Goal: Transaction & Acquisition: Purchase product/service

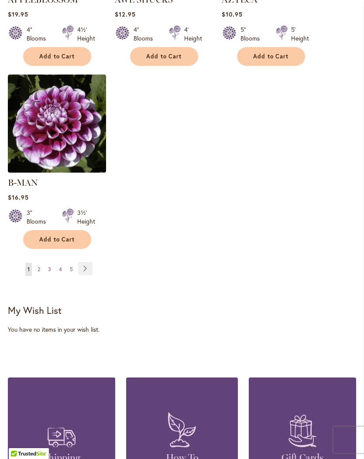
scroll to position [1209, 0]
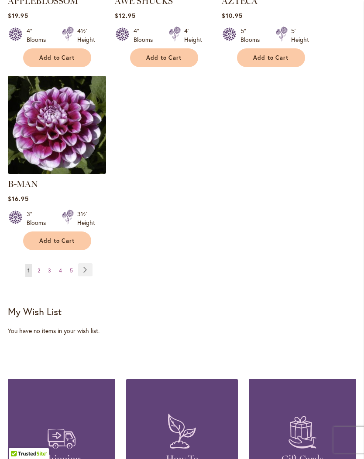
click at [38, 267] on span "2" at bounding box center [39, 270] width 3 height 7
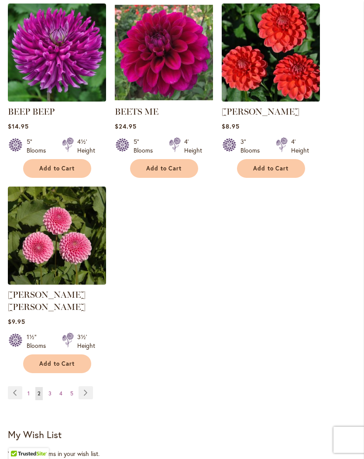
scroll to position [1098, 0]
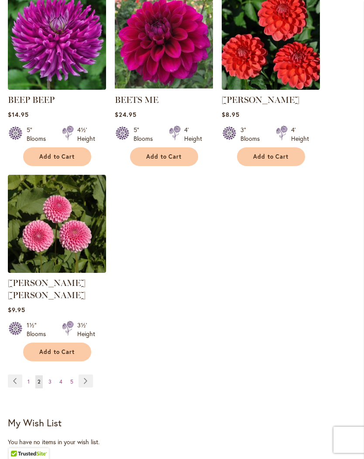
click at [52, 380] on link "Page 3" at bounding box center [49, 382] width 7 height 13
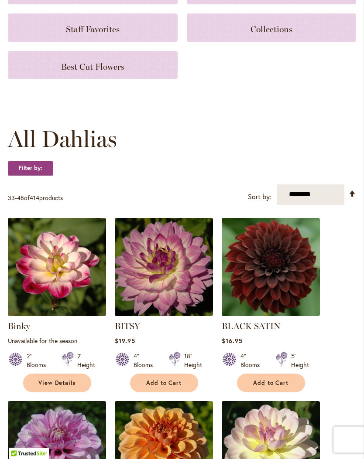
scroll to position [140, 0]
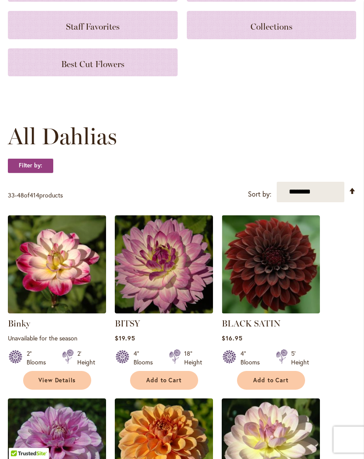
click at [312, 421] on img at bounding box center [271, 448] width 98 height 98
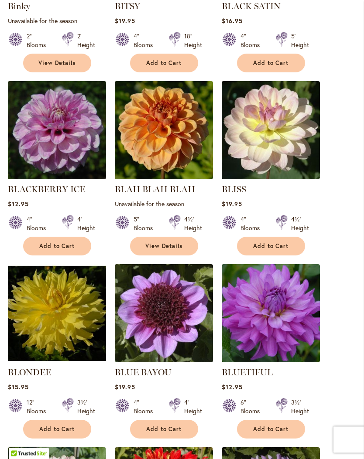
scroll to position [458, 0]
click at [60, 433] on span "Add to Cart" at bounding box center [57, 429] width 36 height 7
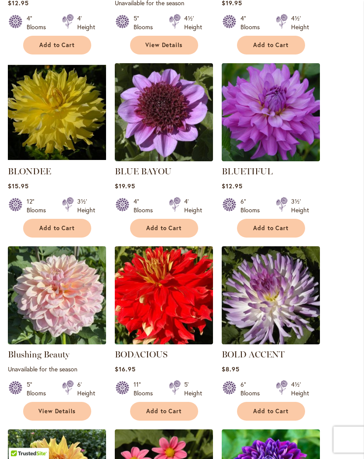
scroll to position [683, 0]
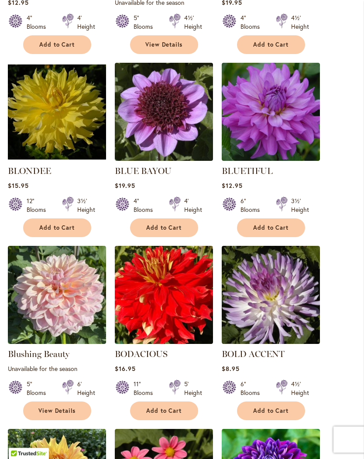
click at [268, 414] on button "Add to Cart" at bounding box center [271, 411] width 68 height 19
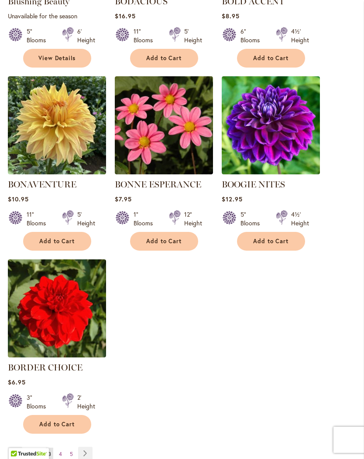
scroll to position [1037, 0]
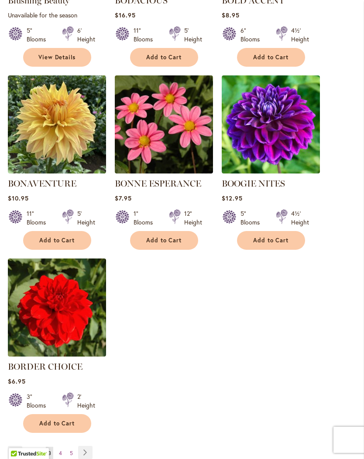
click at [59, 250] on button "Add to Cart" at bounding box center [57, 240] width 68 height 19
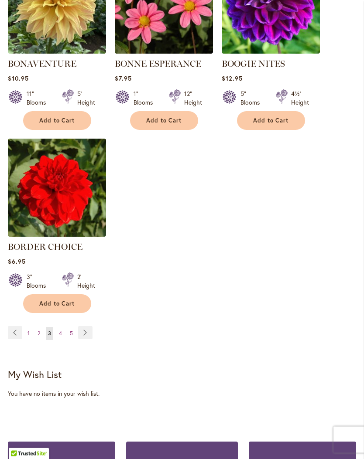
scroll to position [1157, 0]
click at [59, 337] on span "4" at bounding box center [60, 333] width 3 height 7
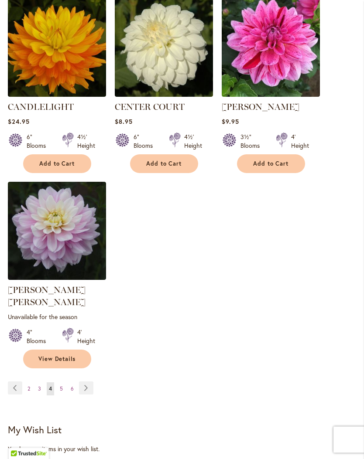
scroll to position [1103, 0]
click at [59, 384] on link "Page 5" at bounding box center [61, 389] width 7 height 13
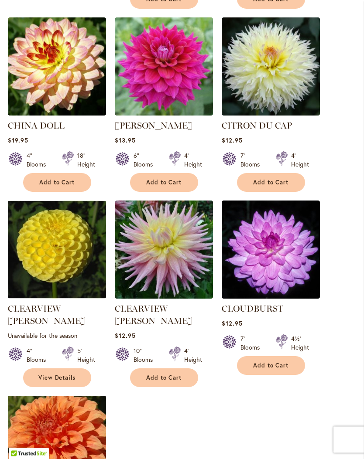
scroll to position [902, 0]
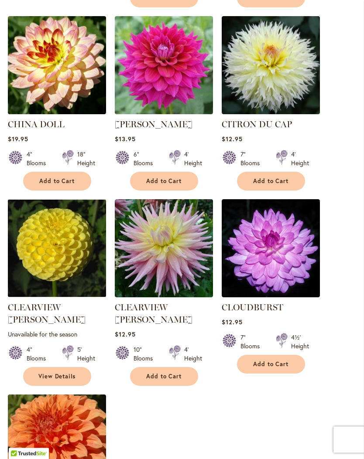
click at [168, 373] on span "Add to Cart" at bounding box center [164, 376] width 36 height 7
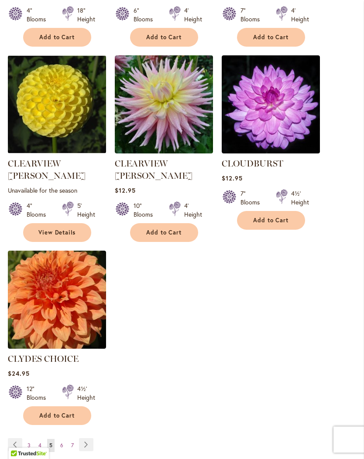
scroll to position [1069, 0]
click at [60, 442] on span "6" at bounding box center [61, 445] width 3 height 7
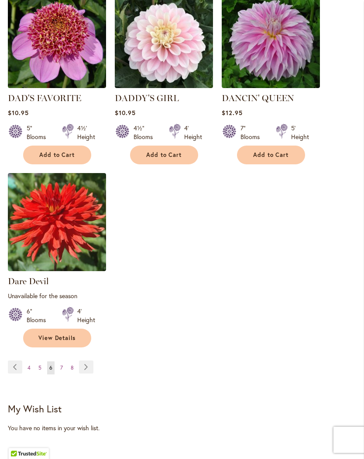
scroll to position [1139, 0]
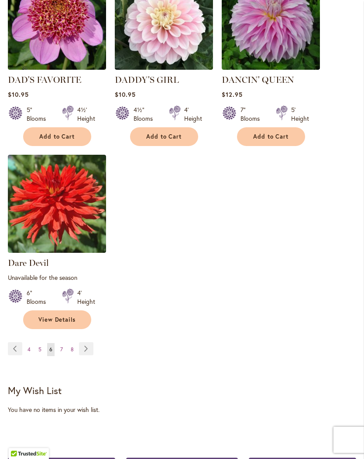
click at [60, 353] on span "7" at bounding box center [61, 349] width 3 height 7
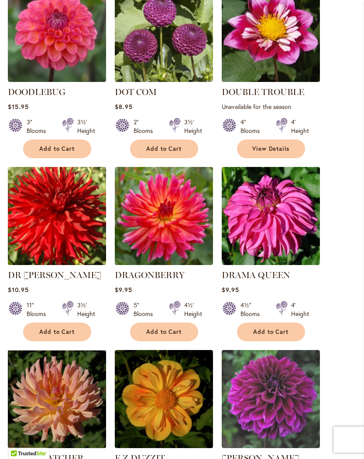
scroll to position [751, 0]
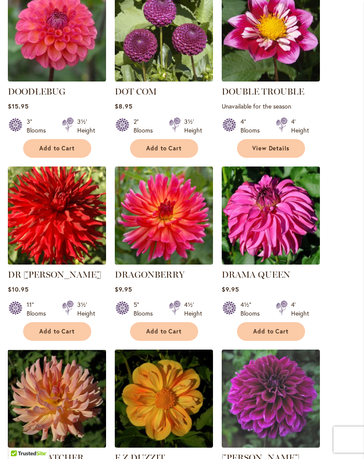
click at [65, 333] on button "Add to Cart" at bounding box center [57, 332] width 68 height 19
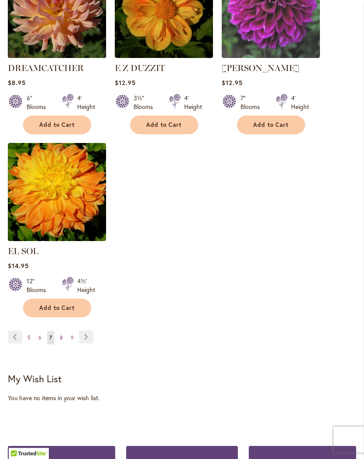
scroll to position [1166, 0]
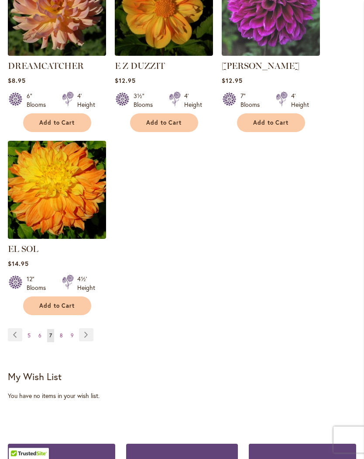
click at [71, 303] on span "Add to Cart" at bounding box center [57, 306] width 36 height 7
click at [62, 332] on span "8" at bounding box center [61, 335] width 3 height 7
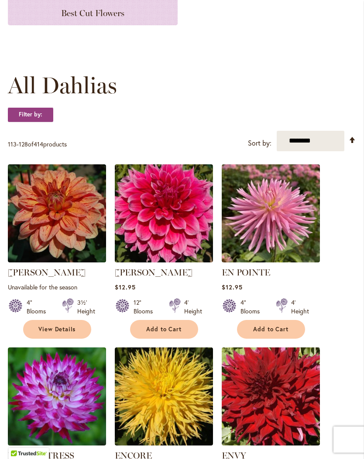
scroll to position [192, 0]
click at [177, 333] on span "Add to Cart" at bounding box center [164, 329] width 36 height 7
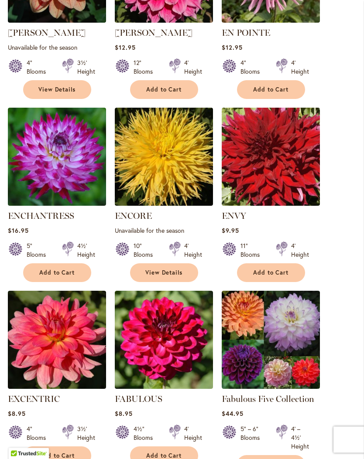
scroll to position [455, 0]
click at [164, 277] on span "View Details" at bounding box center [164, 272] width 38 height 7
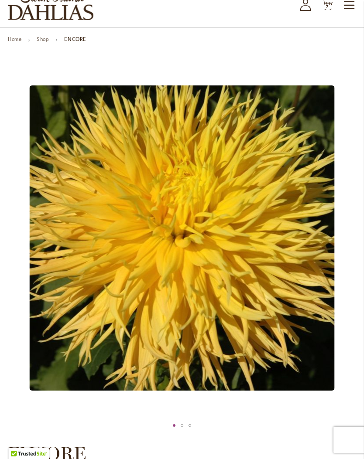
scroll to position [56, 0]
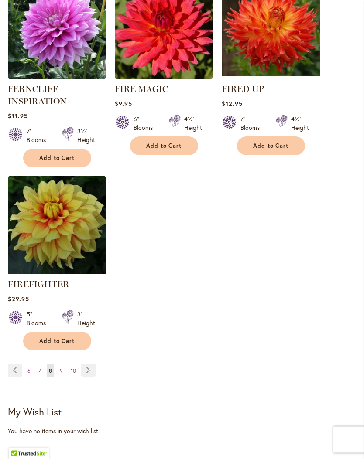
scroll to position [1138, 0]
click at [279, 381] on div "Page Page Previous Page 6 Page 7 You're currently reading page 8" at bounding box center [182, 376] width 348 height 25
click at [64, 378] on link "Page 9" at bounding box center [61, 371] width 7 height 13
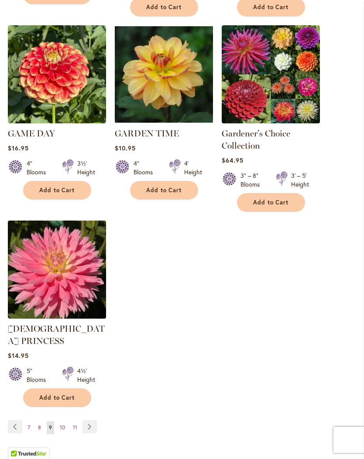
scroll to position [1129, 0]
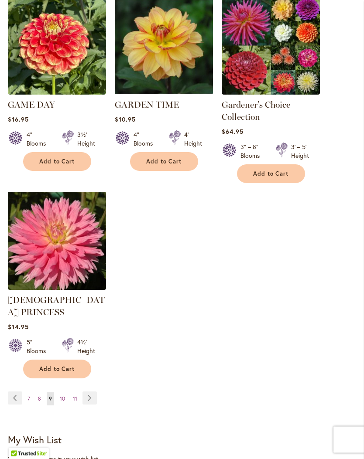
click at [65, 396] on span "10" at bounding box center [62, 399] width 5 height 7
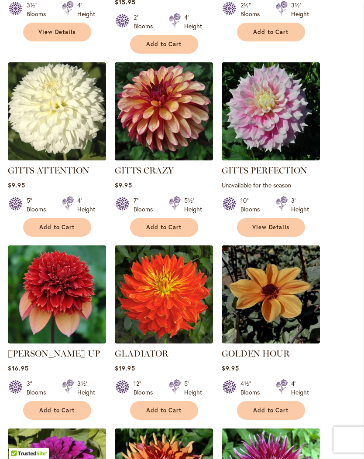
scroll to position [673, 0]
click at [167, 401] on button "Add to Cart" at bounding box center [164, 410] width 68 height 19
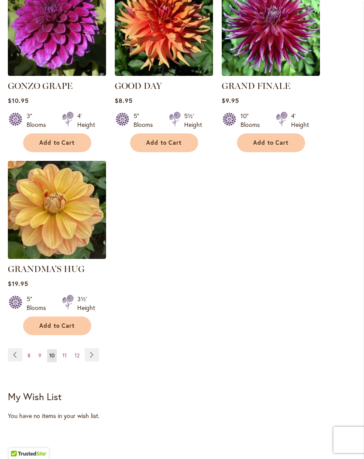
scroll to position [1155, 0]
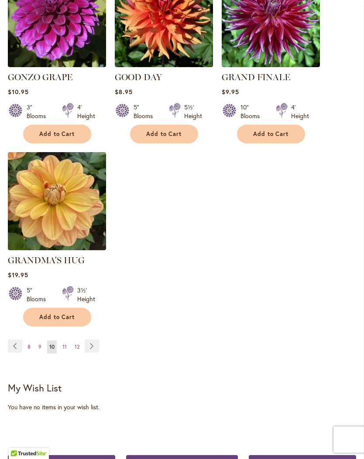
click at [64, 344] on span "11" at bounding box center [64, 347] width 4 height 7
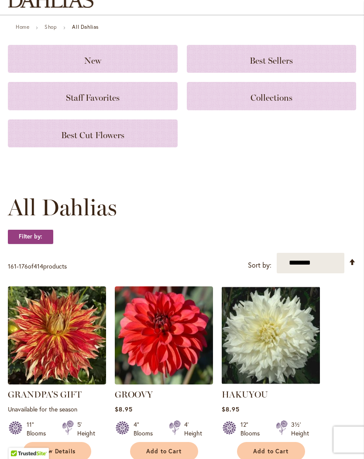
scroll to position [75, 0]
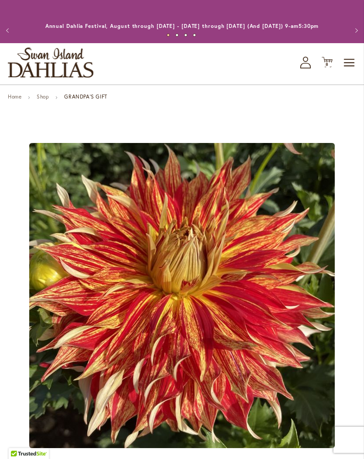
click at [206, 62] on div "Toggle Nav Shop All Shop Dahlia Tubers Collections Fresh Cut Dahlias Gardening …" at bounding box center [182, 63] width 364 height 41
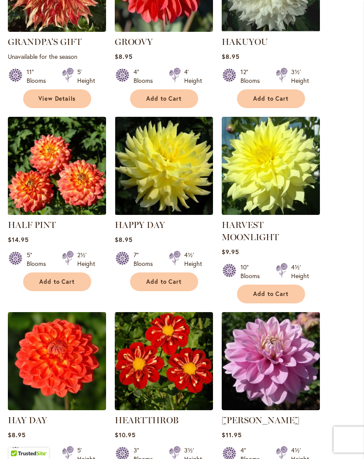
scroll to position [423, 0]
click at [270, 298] on span "Add to Cart" at bounding box center [271, 294] width 36 height 7
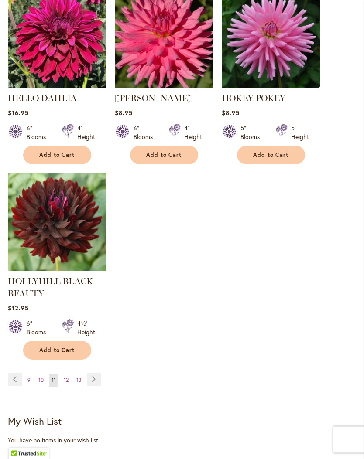
scroll to position [1156, 0]
click at [68, 383] on span "12" at bounding box center [66, 380] width 5 height 7
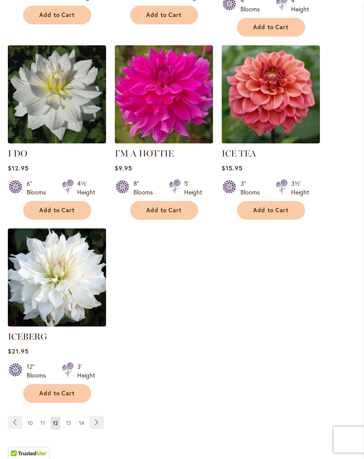
scroll to position [1056, 0]
click at [70, 423] on span "13" at bounding box center [68, 423] width 5 height 7
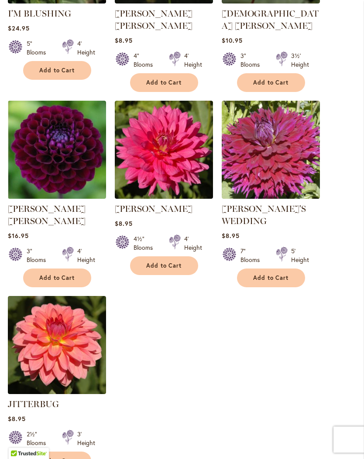
scroll to position [1012, 0]
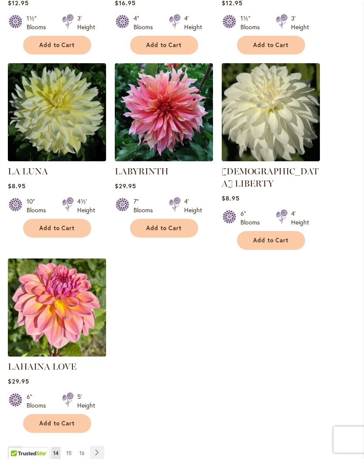
scroll to position [1026, 0]
click at [70, 450] on span "15" at bounding box center [68, 453] width 5 height 7
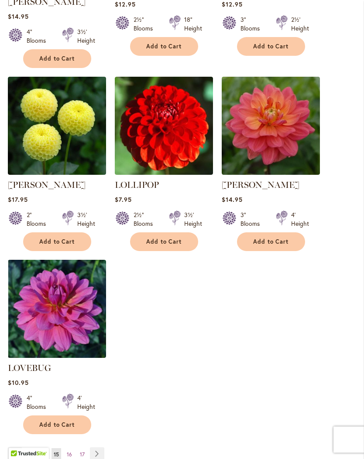
scroll to position [1037, 0]
click at [72, 448] on link "Page 16" at bounding box center [70, 454] width 10 height 13
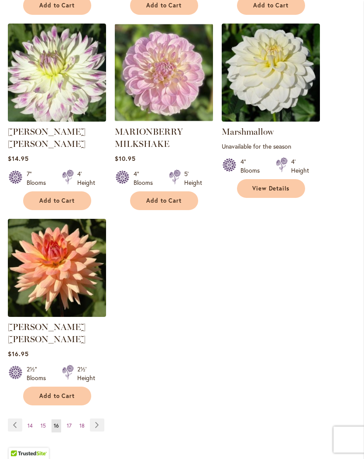
scroll to position [1078, 0]
click at [68, 423] on span "17" at bounding box center [69, 426] width 5 height 7
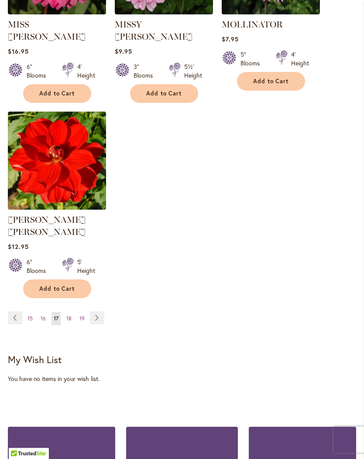
scroll to position [1174, 0]
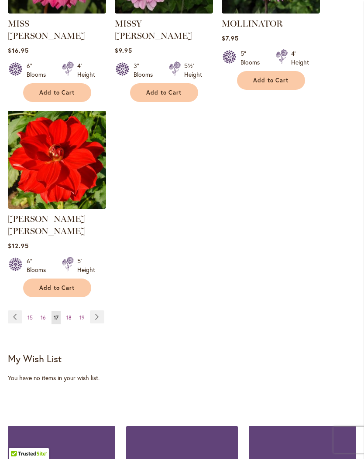
click at [70, 315] on span "18" at bounding box center [68, 318] width 5 height 7
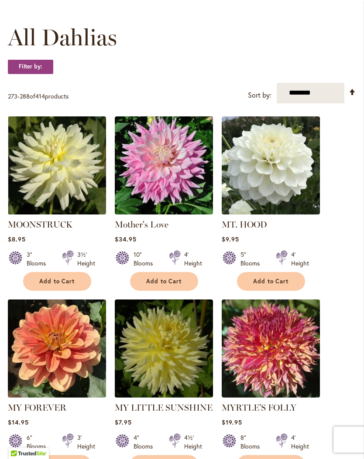
scroll to position [240, 0]
click at [170, 285] on span "Add to Cart" at bounding box center [164, 281] width 36 height 7
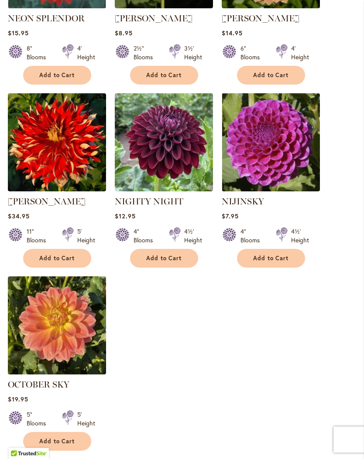
scroll to position [1019, 0]
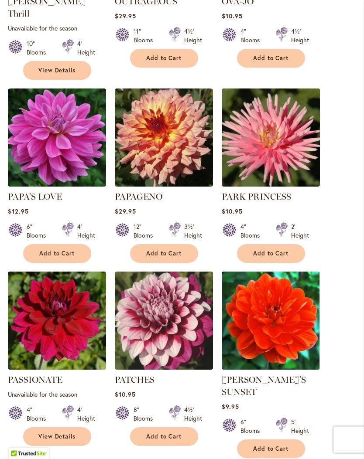
scroll to position [830, 0]
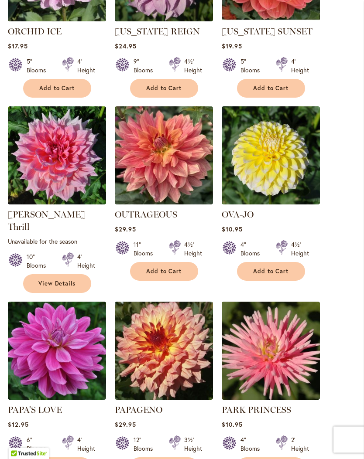
click at [279, 276] on span "Add to Cart" at bounding box center [271, 271] width 36 height 7
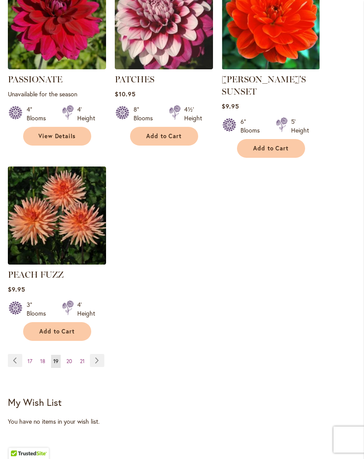
scroll to position [1153, 0]
click at [72, 360] on link "Page 20" at bounding box center [69, 361] width 10 height 13
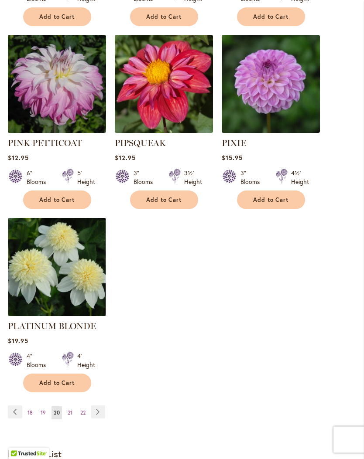
scroll to position [1079, 0]
click at [74, 411] on link "Page 21" at bounding box center [69, 413] width 9 height 13
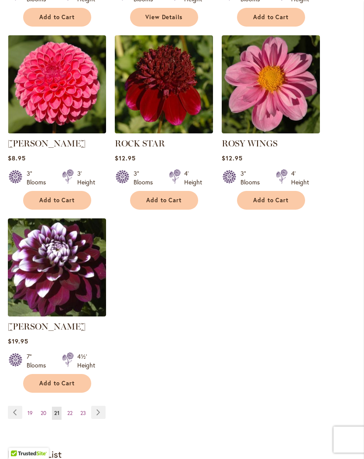
scroll to position [1066, 0]
click at [69, 417] on span "22" at bounding box center [69, 413] width 5 height 7
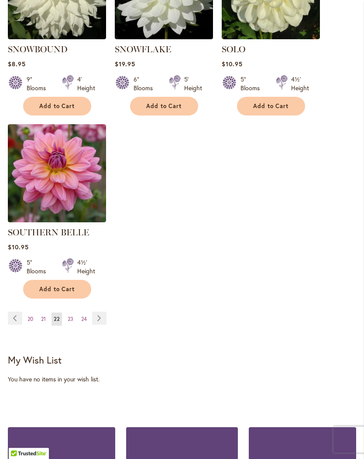
scroll to position [1175, 0]
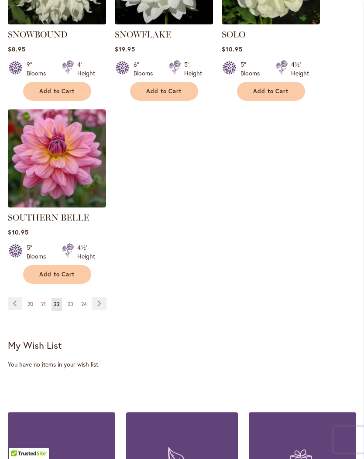
click at [70, 301] on span "23" at bounding box center [71, 304] width 6 height 7
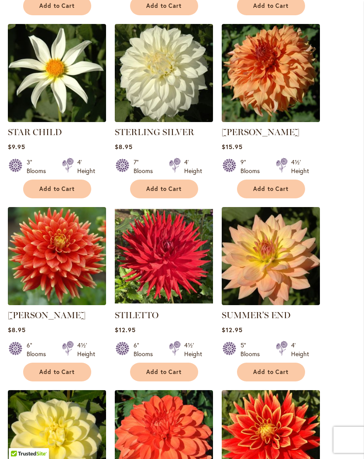
scroll to position [523, 0]
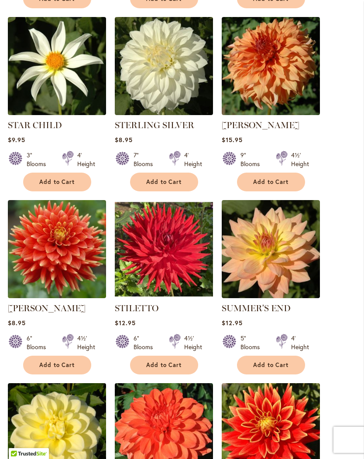
click at [55, 369] on span "Add to Cart" at bounding box center [57, 365] width 36 height 7
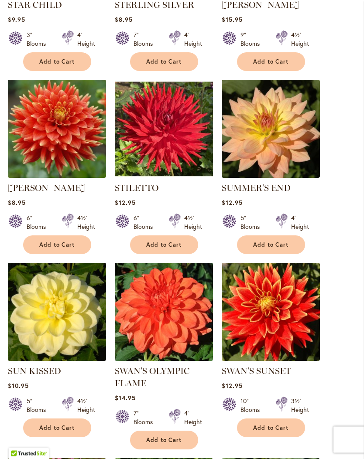
scroll to position [666, 0]
click at [270, 432] on span "Add to Cart" at bounding box center [271, 427] width 36 height 7
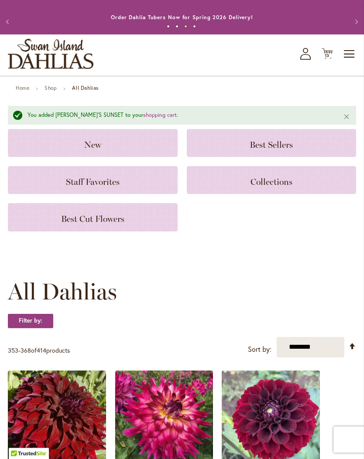
scroll to position [0, 0]
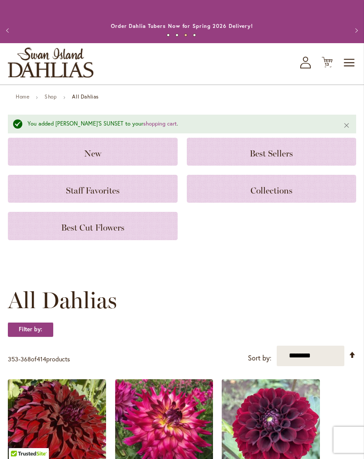
click at [327, 67] on span "13" at bounding box center [327, 65] width 5 height 6
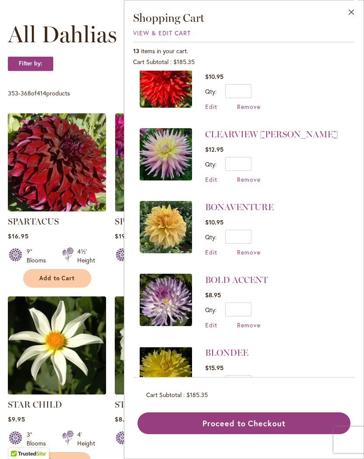
scroll to position [284, 0]
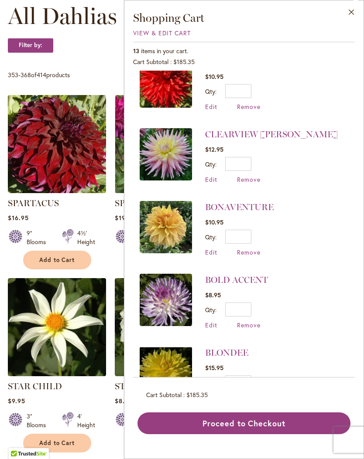
click at [240, 434] on button "Proceed to Checkout" at bounding box center [243, 424] width 213 height 22
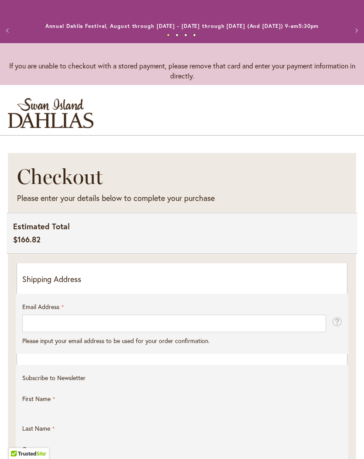
select select "**"
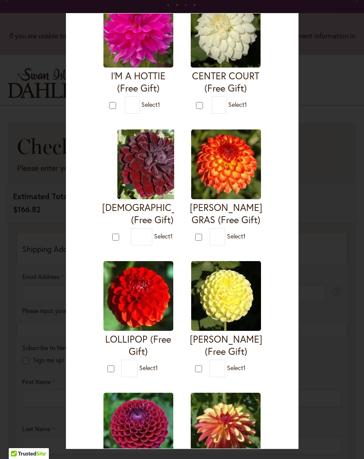
scroll to position [89, 0]
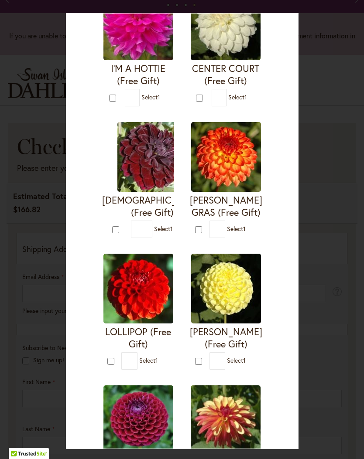
click at [222, 297] on img at bounding box center [226, 289] width 70 height 70
type input "*"
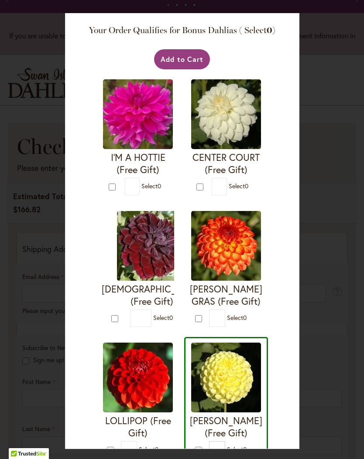
scroll to position [0, 0]
click at [187, 55] on button "Add to Cart" at bounding box center [182, 59] width 56 height 20
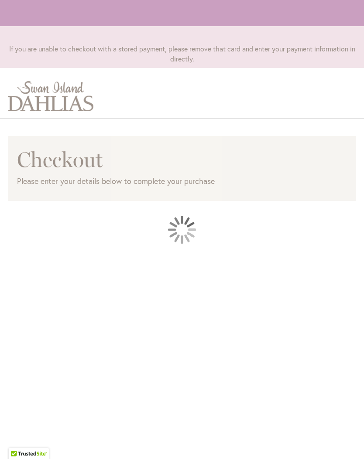
scroll to position [71, 0]
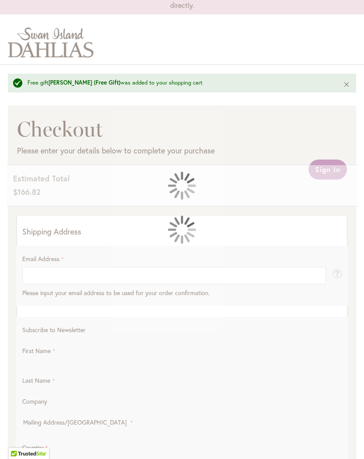
select select "**"
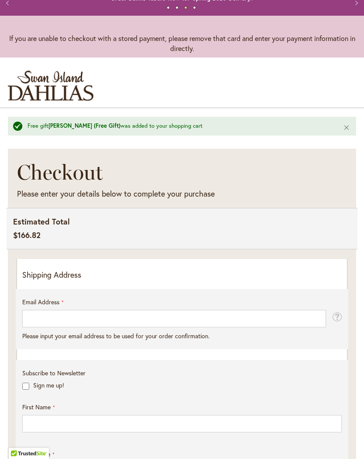
scroll to position [36, 0]
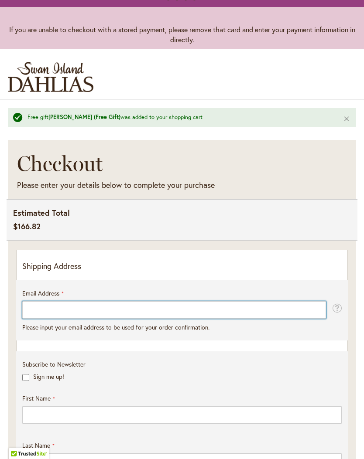
click at [50, 319] on input "Email Address" at bounding box center [174, 309] width 304 height 17
type input "**********"
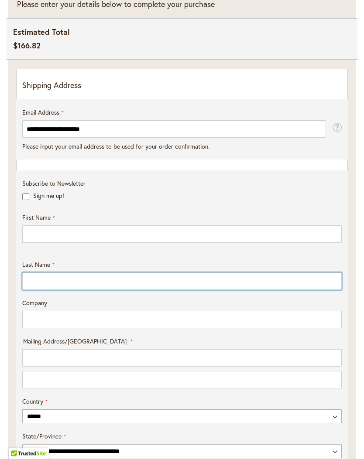
click at [64, 289] on input "Last Name" at bounding box center [181, 281] width 319 height 17
type input "*****"
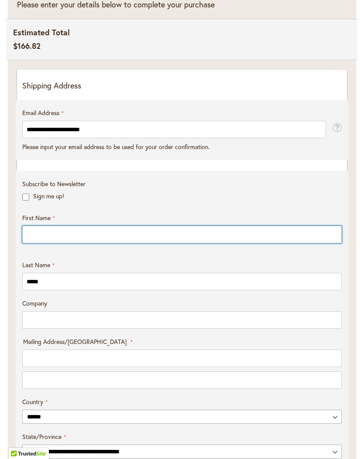
click at [57, 243] on input "First Name" at bounding box center [181, 234] width 319 height 17
type input "***"
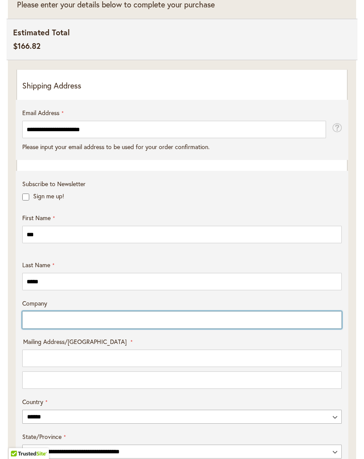
click at [62, 323] on input "Company" at bounding box center [181, 319] width 319 height 17
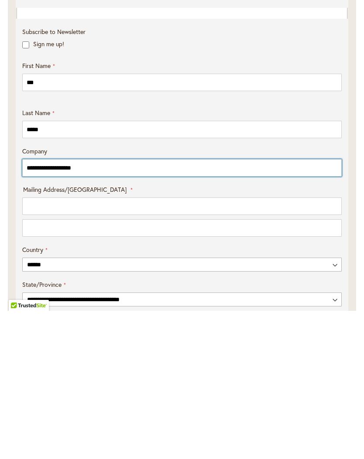
type input "**********"
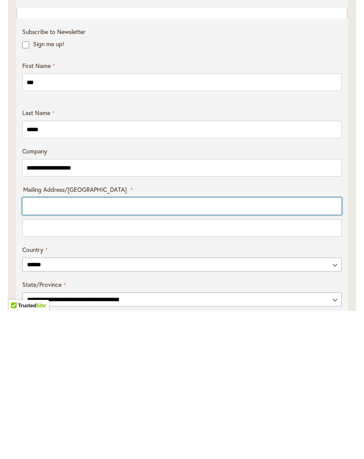
click at [47, 346] on input "Mailing Address/PO BOX: Line 1" at bounding box center [181, 354] width 319 height 17
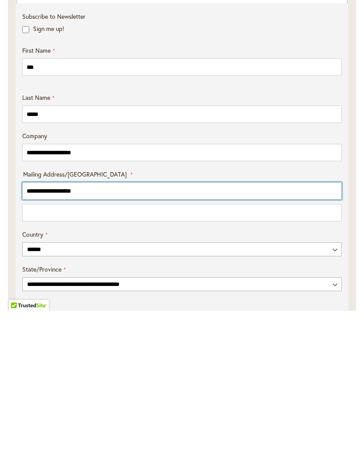
scroll to position [260, 0]
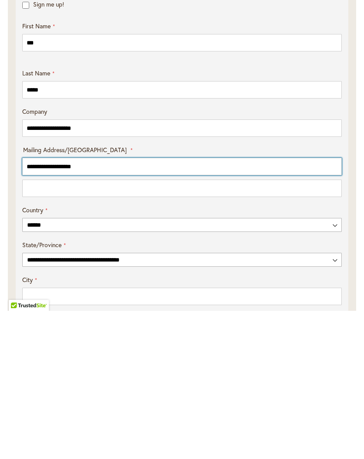
type input "**********"
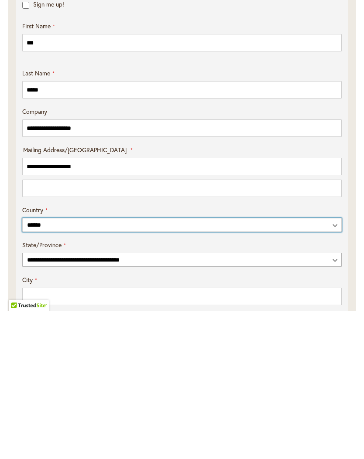
click at [339, 366] on select "**********" at bounding box center [181, 373] width 319 height 14
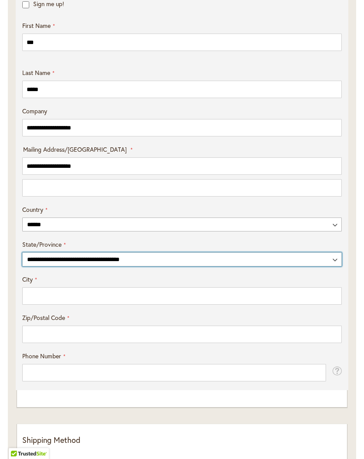
click at [124, 267] on select "**********" at bounding box center [181, 260] width 319 height 14
select select "**"
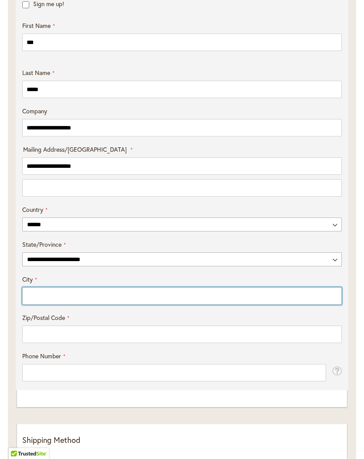
click at [62, 300] on input "City" at bounding box center [181, 295] width 319 height 17
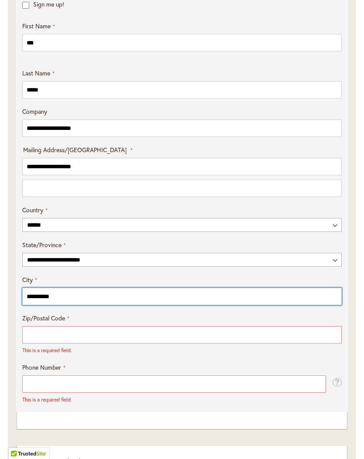
type input "*********"
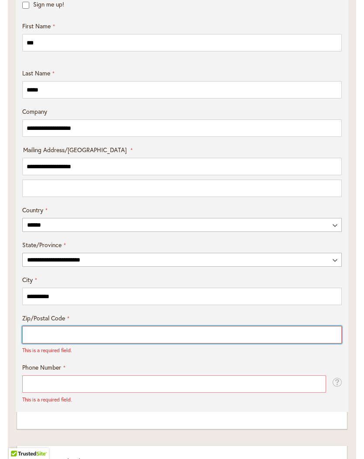
click at [82, 340] on input "Zip/Postal Code" at bounding box center [181, 334] width 319 height 17
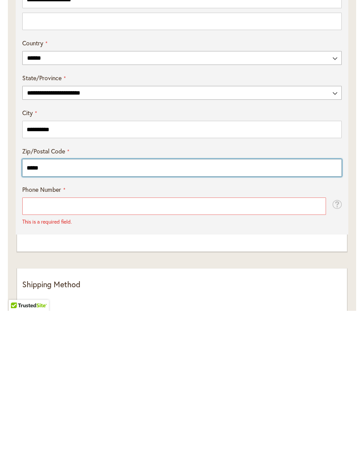
type input "*****"
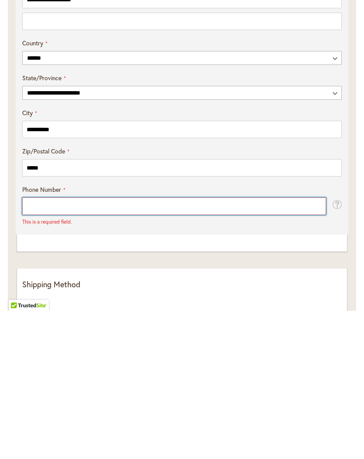
click at [82, 346] on input "Phone Number" at bounding box center [174, 354] width 304 height 17
type input "**********"
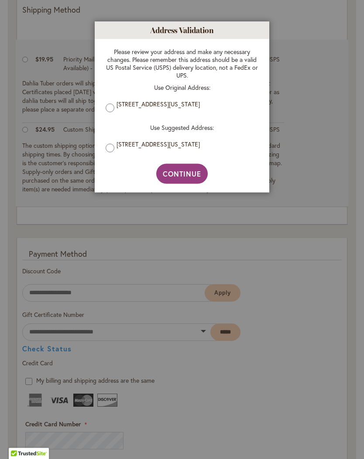
scroll to position [840, 0]
click at [188, 173] on span "Continue" at bounding box center [182, 173] width 39 height 9
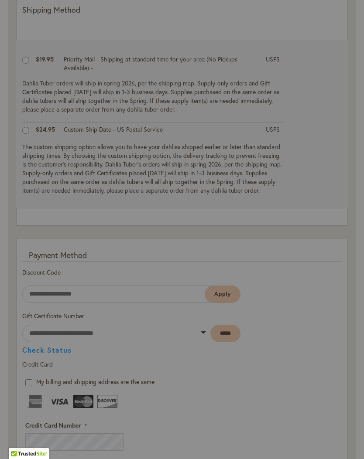
type input "**********"
type input "*********"
type input "**********"
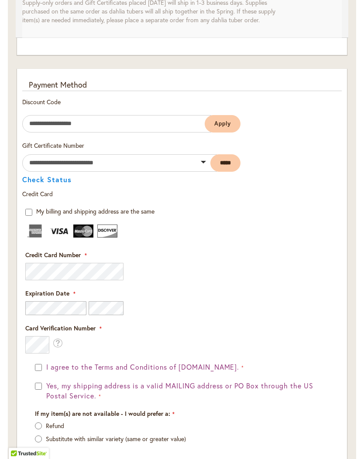
scroll to position [1010, 0]
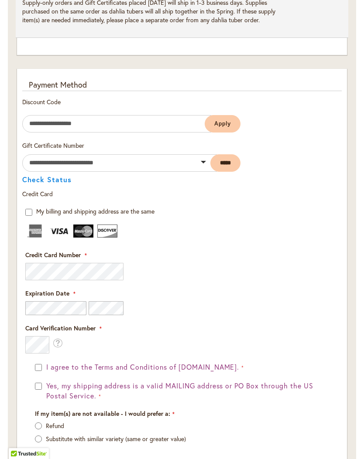
click at [38, 368] on div "I agree to the Terms and Conditions of dahlias.com." at bounding box center [182, 367] width 294 height 10
click at [37, 380] on div "I agree to the Terms and Conditions of dahlias.com. Yes, my shipping address is…" at bounding box center [182, 381] width 294 height 39
click at [44, 373] on button "I agree to the Terms and Conditions of dahlias.com." at bounding box center [144, 367] width 200 height 10
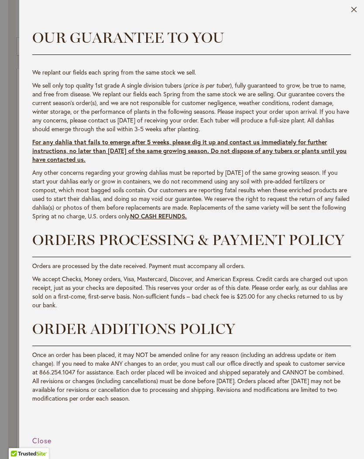
click at [354, 10] on button "Close" at bounding box center [354, 12] width 7 height 10
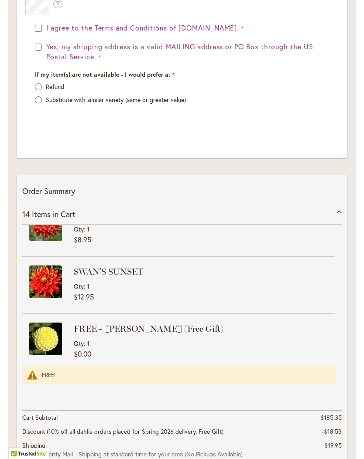
scroll to position [1440, 0]
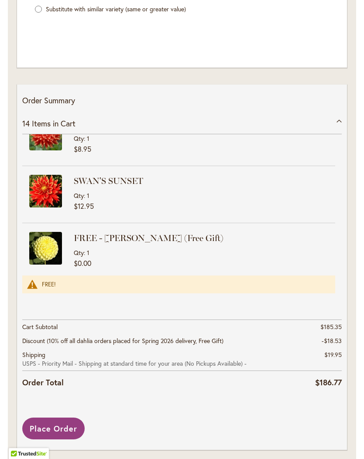
click at [53, 434] on span "Place Order" at bounding box center [54, 429] width 48 height 10
